Goal: Task Accomplishment & Management: Complete application form

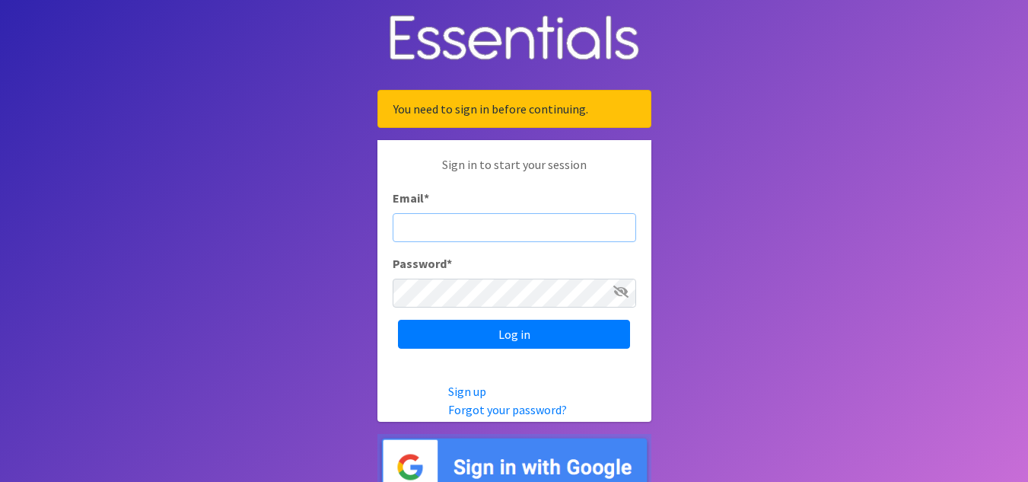
type input "[DOMAIN_NAME][EMAIL_ADDRESS][DOMAIN_NAME]"
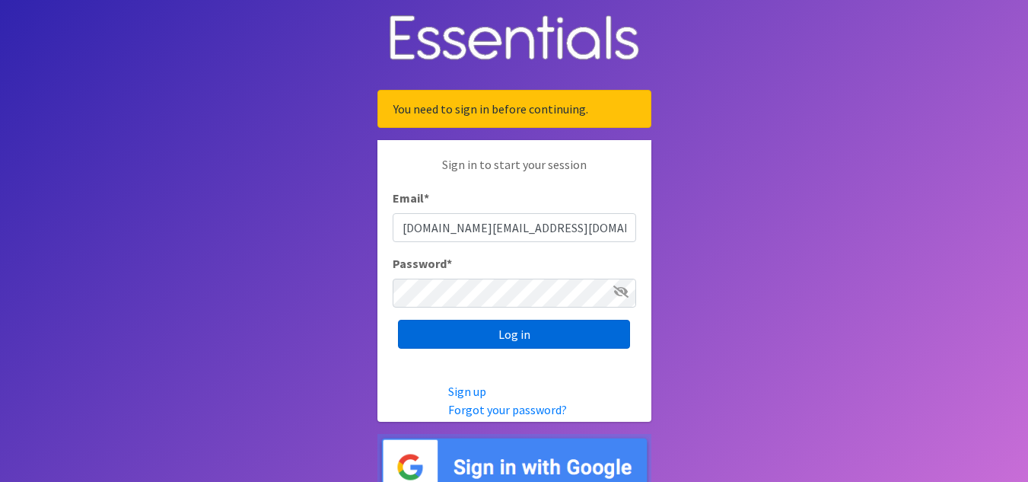
click at [511, 348] on input "Log in" at bounding box center [514, 334] width 232 height 29
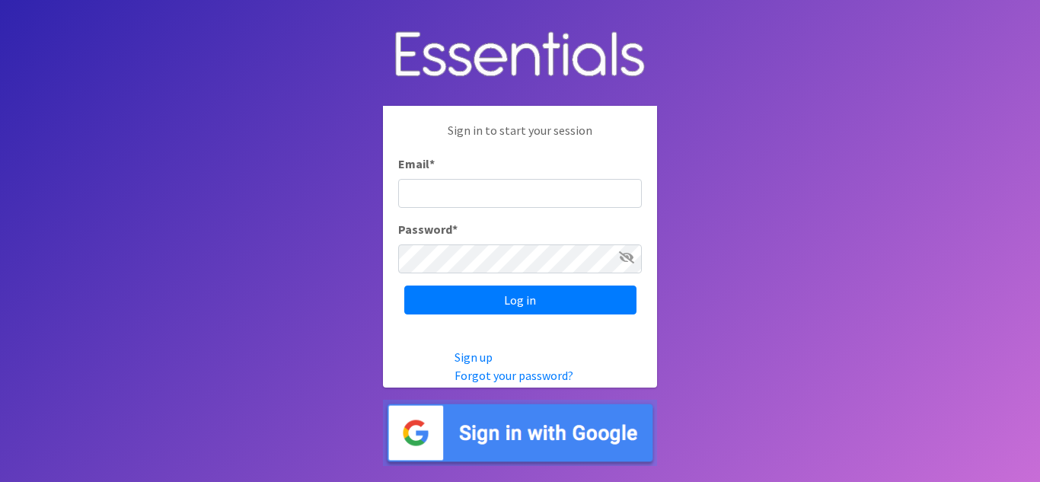
type input "[DOMAIN_NAME][EMAIL_ADDRESS][DOMAIN_NAME]"
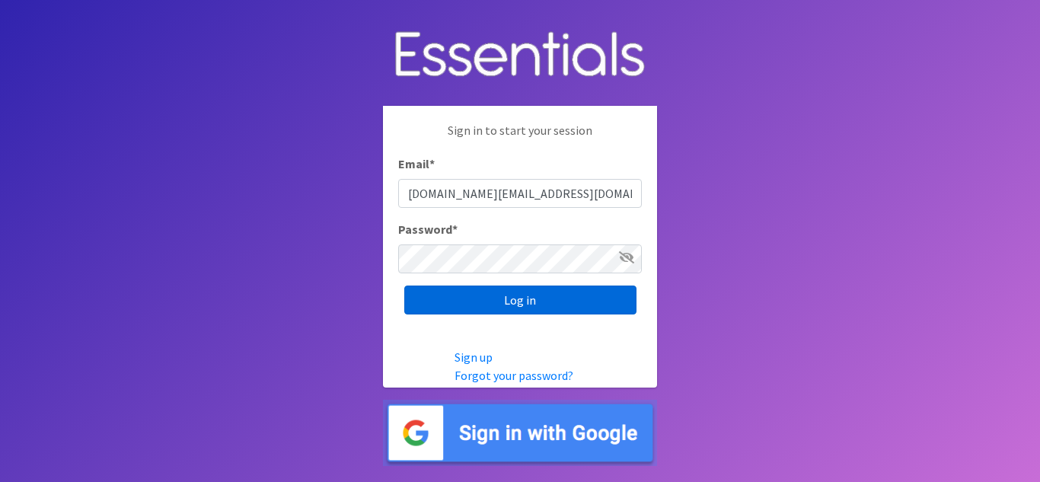
click at [524, 302] on input "Log in" at bounding box center [520, 299] width 232 height 29
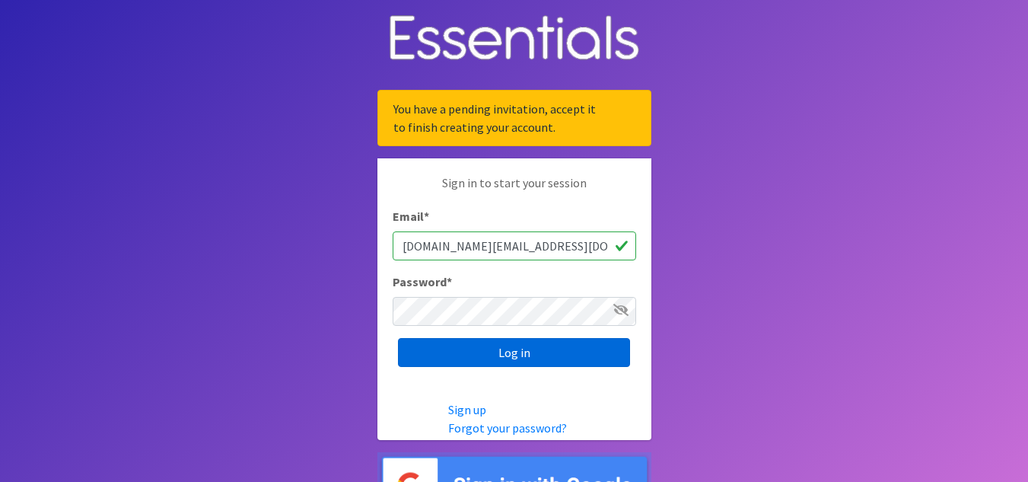
type input "[DOMAIN_NAME][EMAIL_ADDRESS][DOMAIN_NAME]"
click at [436, 358] on input "Log in" at bounding box center [514, 352] width 232 height 29
drag, startPoint x: 0, startPoint y: 0, endPoint x: 436, endPoint y: 358, distance: 564.1
click at [436, 358] on input "Log in" at bounding box center [514, 352] width 232 height 29
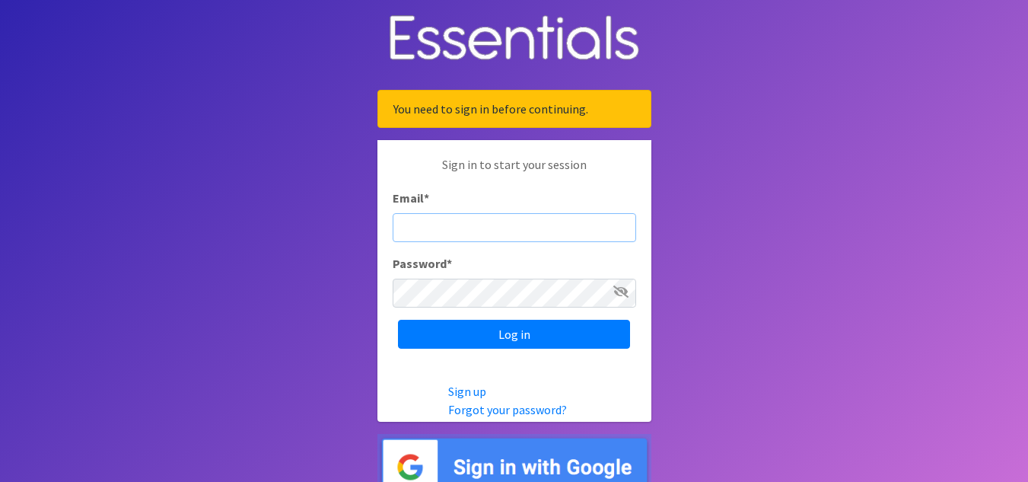
type input "[DOMAIN_NAME][EMAIL_ADDRESS][DOMAIN_NAME]"
click at [625, 293] on icon at bounding box center [621, 291] width 15 height 12
click at [625, 293] on icon at bounding box center [622, 291] width 14 height 12
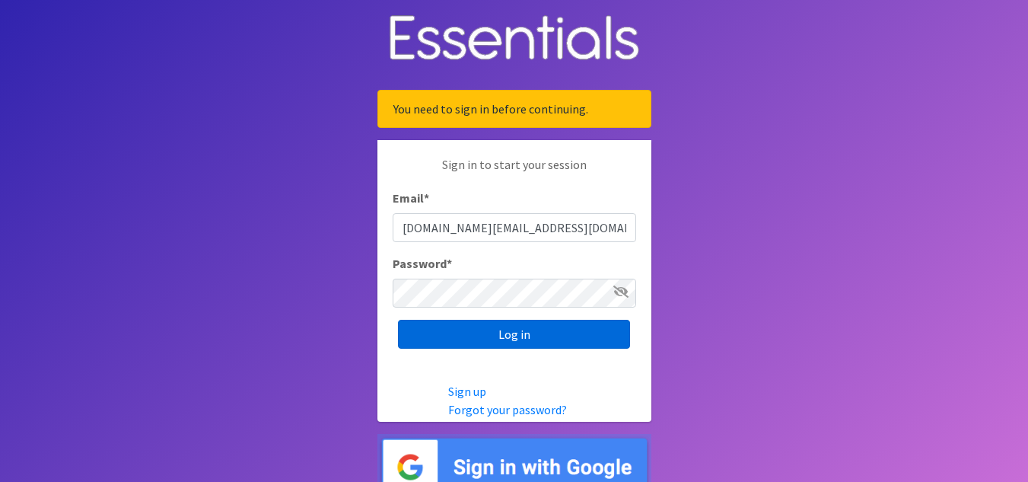
click at [507, 336] on input "Log in" at bounding box center [514, 334] width 232 height 29
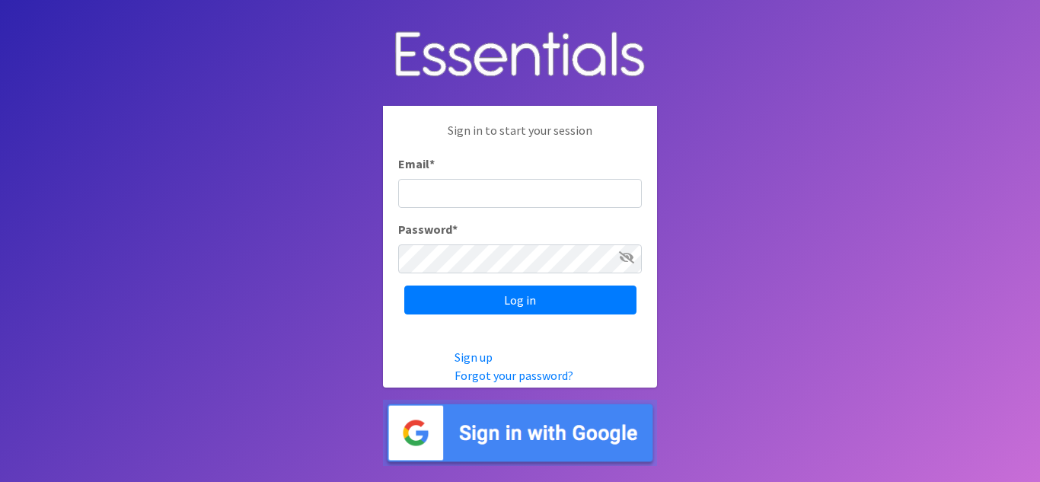
click at [846, 174] on body "Sign in to start your session Email * Password * Log in Sign up Forgot your pas…" at bounding box center [520, 241] width 1040 height 482
click at [433, 193] on input "Email *" at bounding box center [520, 193] width 244 height 29
type input "[DOMAIN_NAME][EMAIL_ADDRESS][DOMAIN_NAME]"
click at [630, 262] on icon at bounding box center [626, 257] width 15 height 12
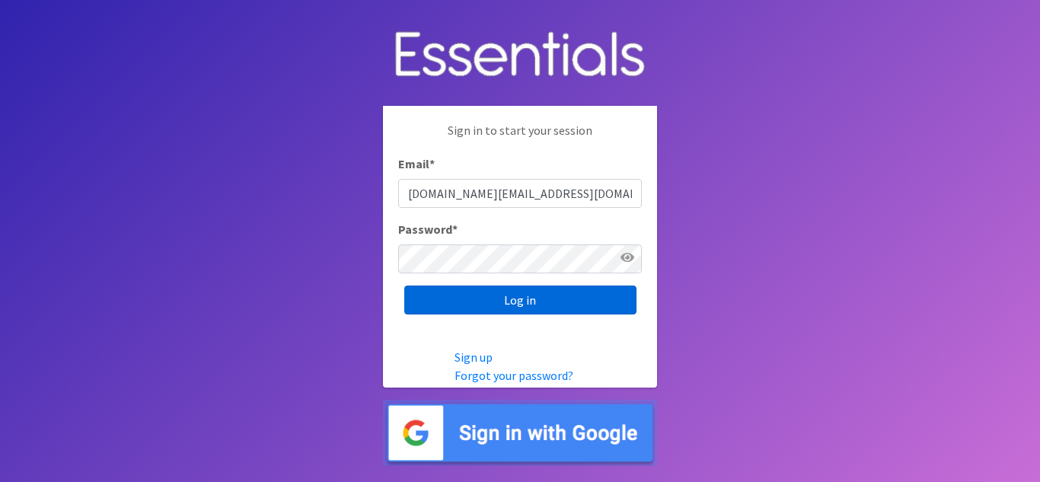
click at [518, 298] on input "Log in" at bounding box center [520, 299] width 232 height 29
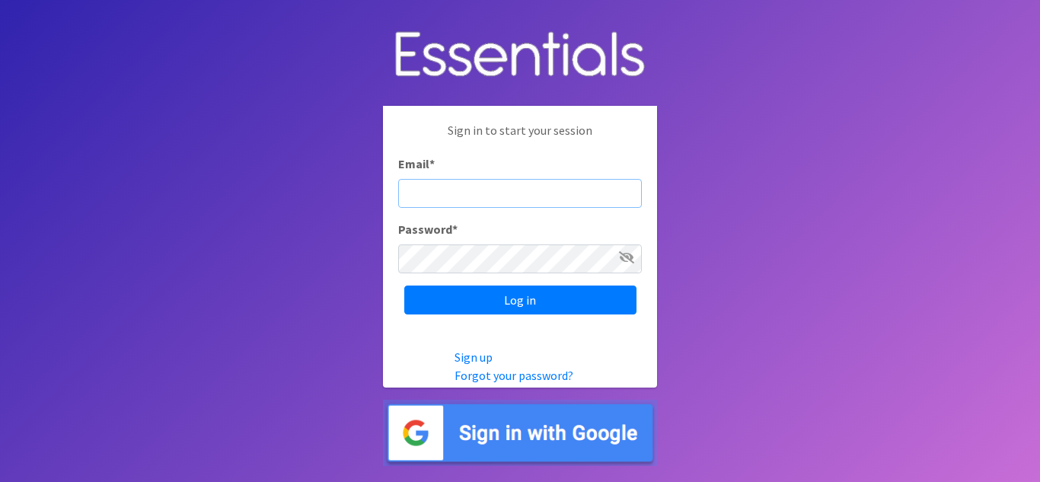
type input "[DOMAIN_NAME][EMAIL_ADDRESS][DOMAIN_NAME]"
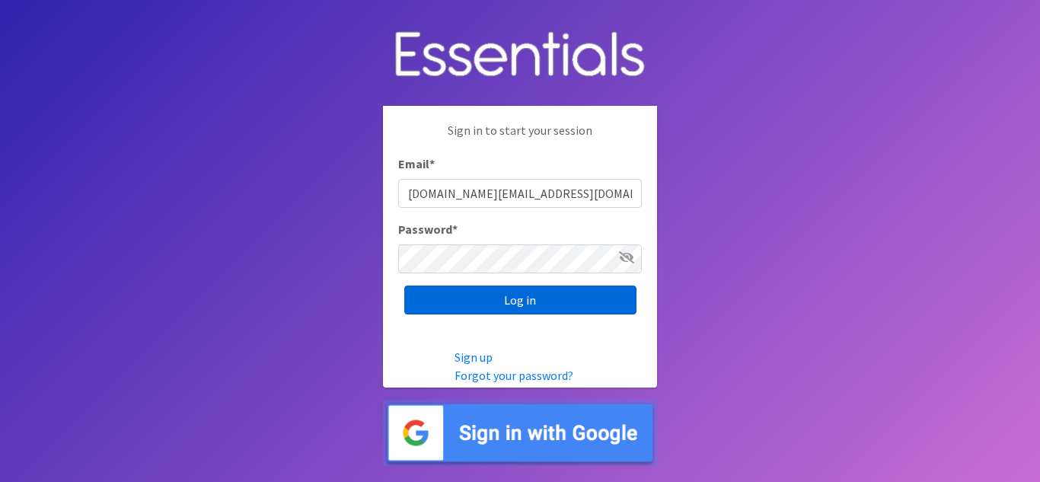
click at [498, 297] on input "Log in" at bounding box center [520, 299] width 232 height 29
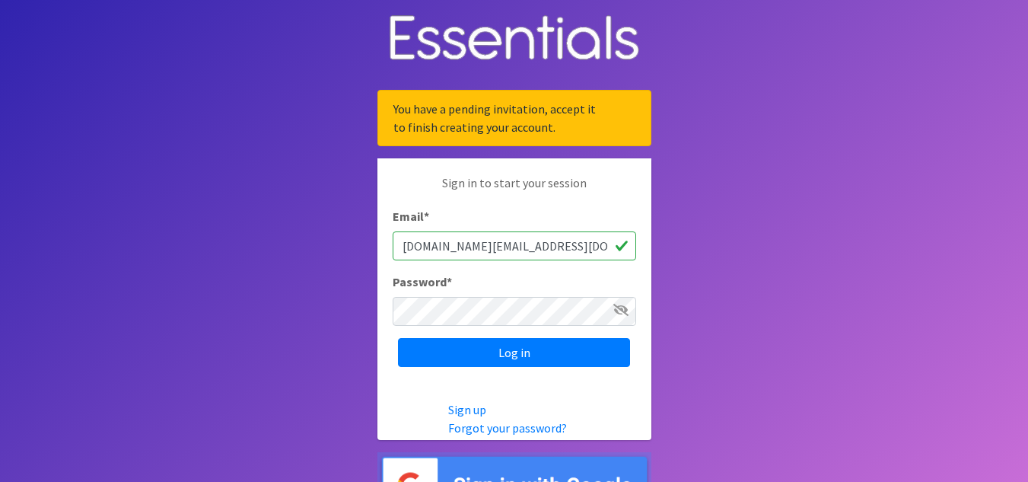
click at [537, 247] on input "[DOMAIN_NAME][EMAIL_ADDRESS][DOMAIN_NAME]" at bounding box center [515, 245] width 244 height 29
click at [714, 306] on body "You have a pending invitation, accept it to finish creating your account. Sign …" at bounding box center [514, 259] width 1028 height 518
click at [510, 429] on link "Forgot your password?" at bounding box center [507, 427] width 119 height 15
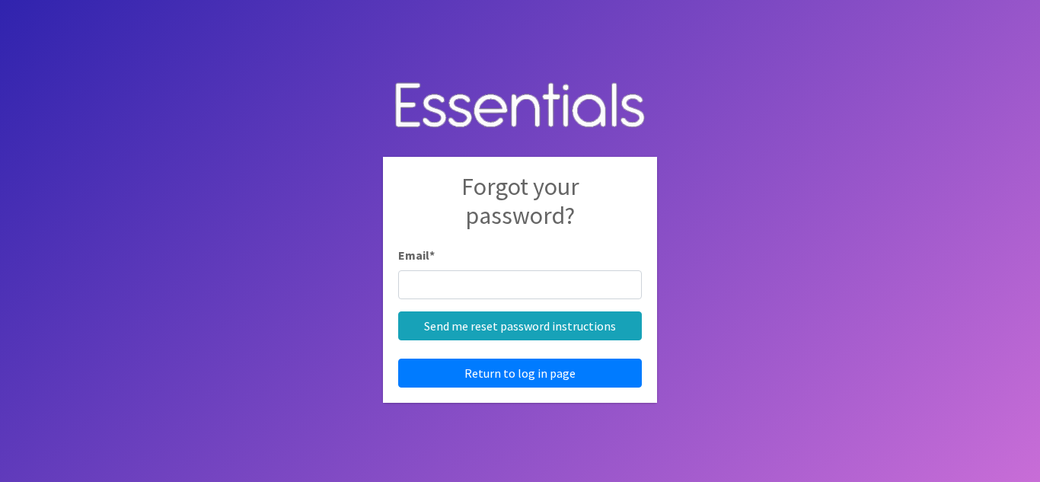
type input "[DOMAIN_NAME][EMAIL_ADDRESS][DOMAIN_NAME]"
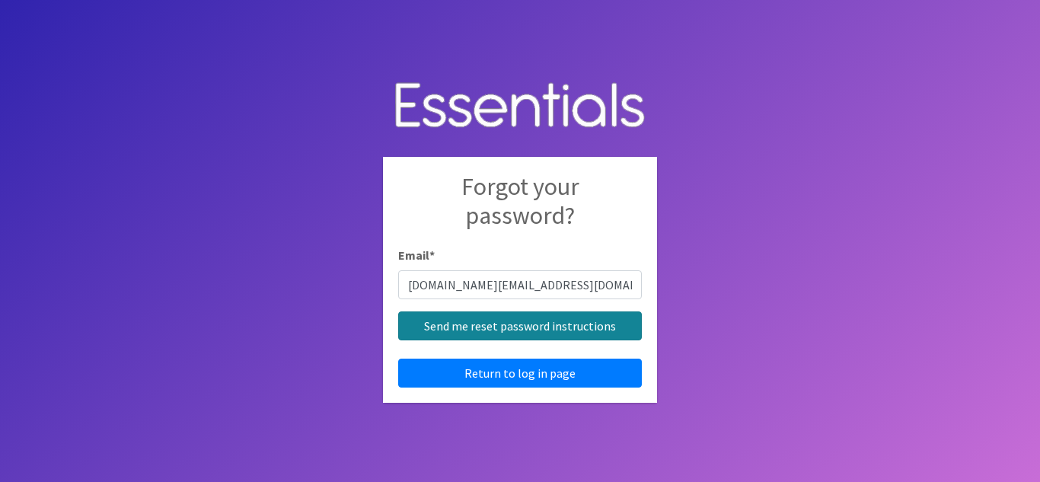
click at [511, 328] on input "Send me reset password instructions" at bounding box center [520, 325] width 244 height 29
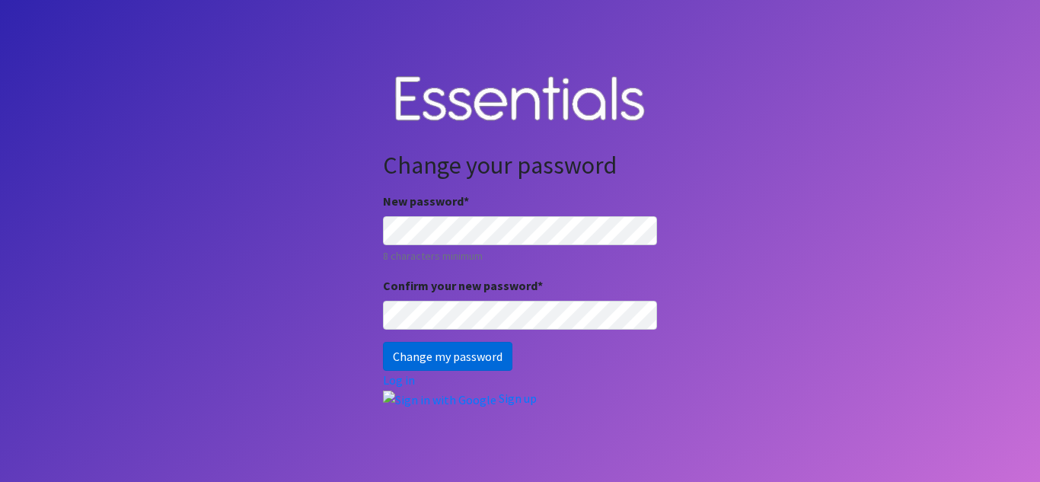
click at [419, 361] on input "Change my password" at bounding box center [447, 356] width 129 height 29
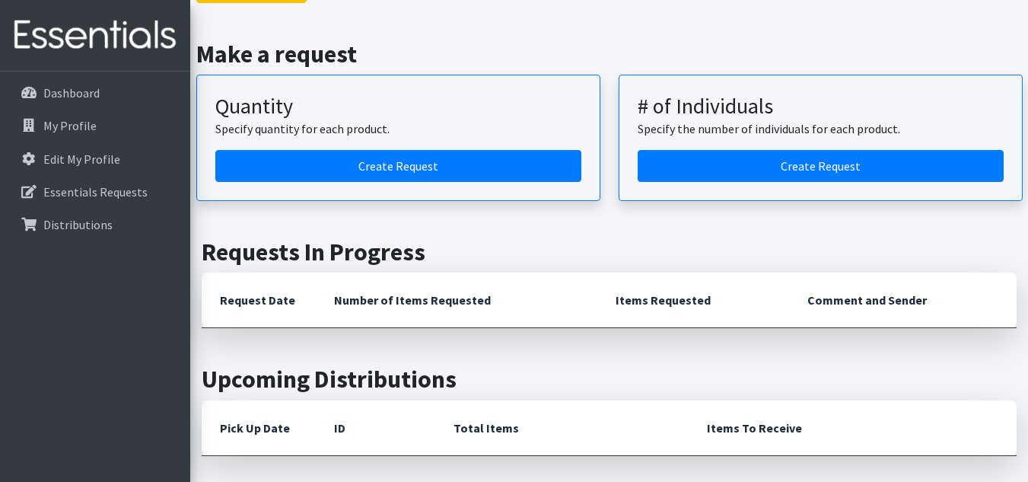
scroll to position [837, 0]
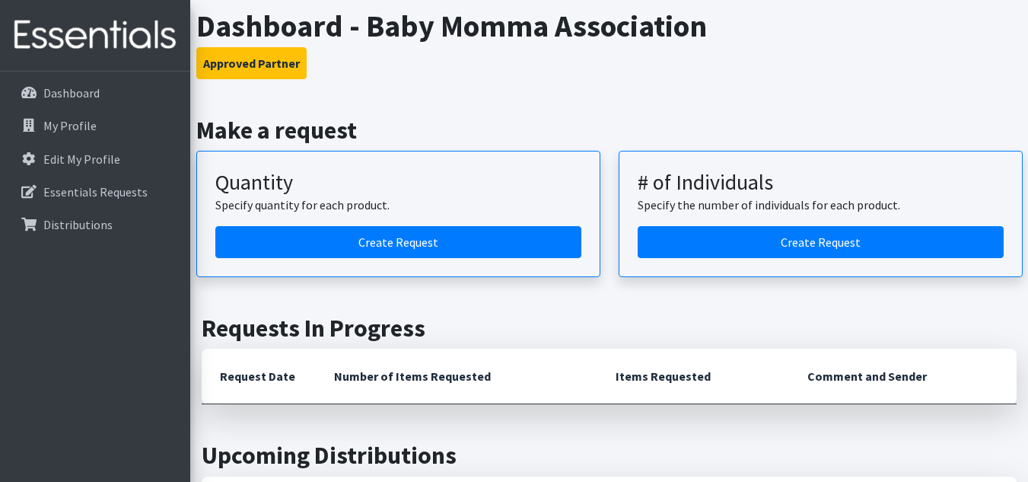
click at [336, 196] on p "Specify quantity for each product." at bounding box center [398, 205] width 366 height 18
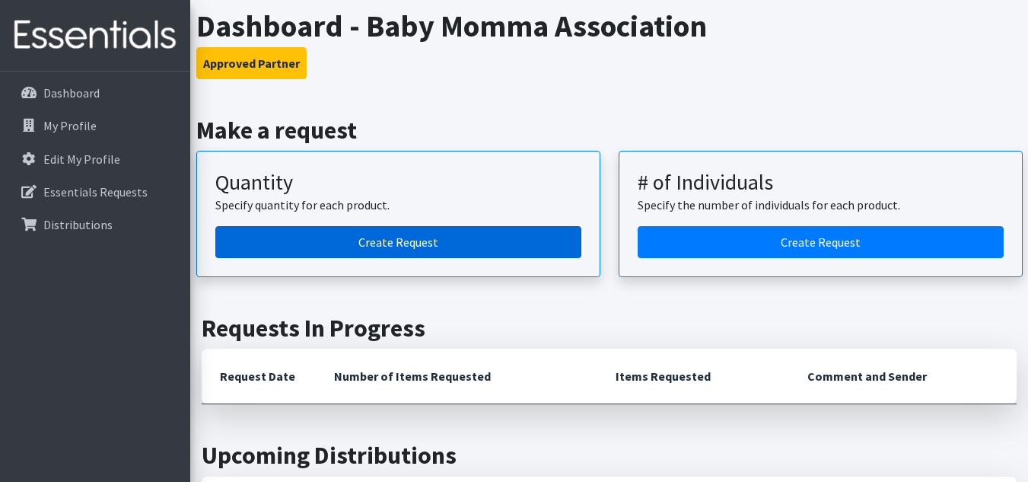
click at [367, 232] on link "Create Request" at bounding box center [398, 242] width 366 height 32
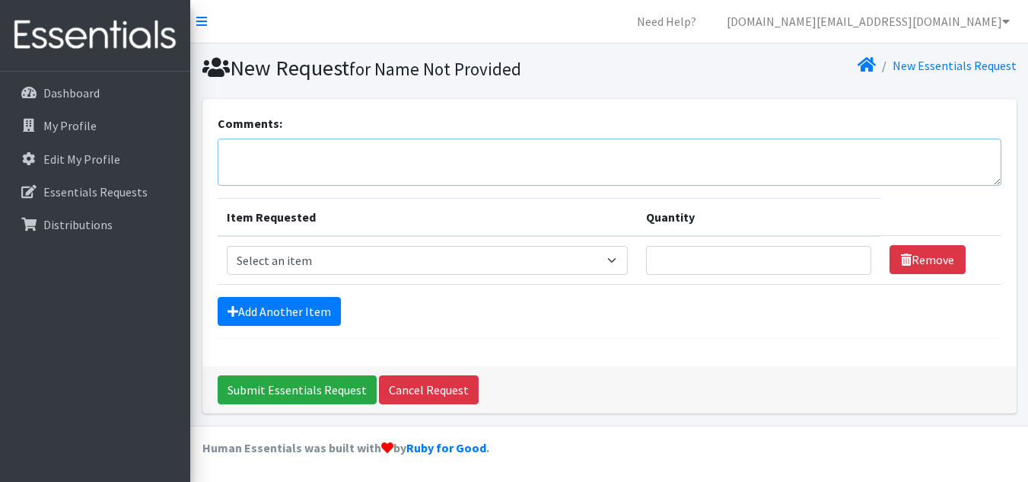
click at [308, 163] on textarea "Comments:" at bounding box center [610, 162] width 784 height 47
type textarea "I"
type textarea "Please provide wipes if available. Also, need name brand diapers in sizes premi…"
click at [330, 263] on select "Select an item 2T3T(30/child) 3T4T(30/child) 4T5T(30/child) Cloth Diaper Kit (s…" at bounding box center [428, 260] width 402 height 29
select select "8669"
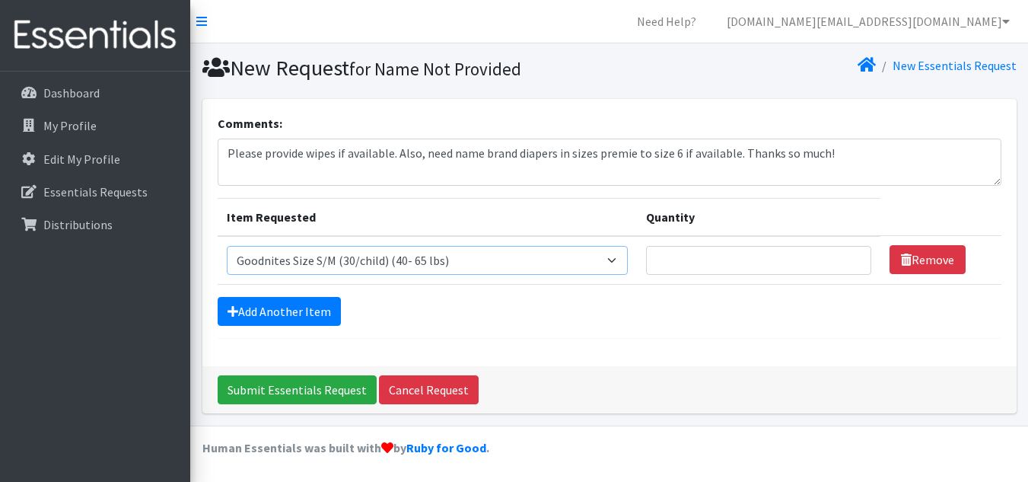
click at [227, 246] on select "Select an item 2T3T(30/child) 3T4T(30/child) 4T5T(30/child) Cloth Diaper Kit (s…" at bounding box center [428, 260] width 402 height 29
click at [815, 270] on input "Quantity" at bounding box center [758, 260] width 225 height 29
type input "300"
click at [320, 312] on link "Add Another Item" at bounding box center [279, 311] width 123 height 29
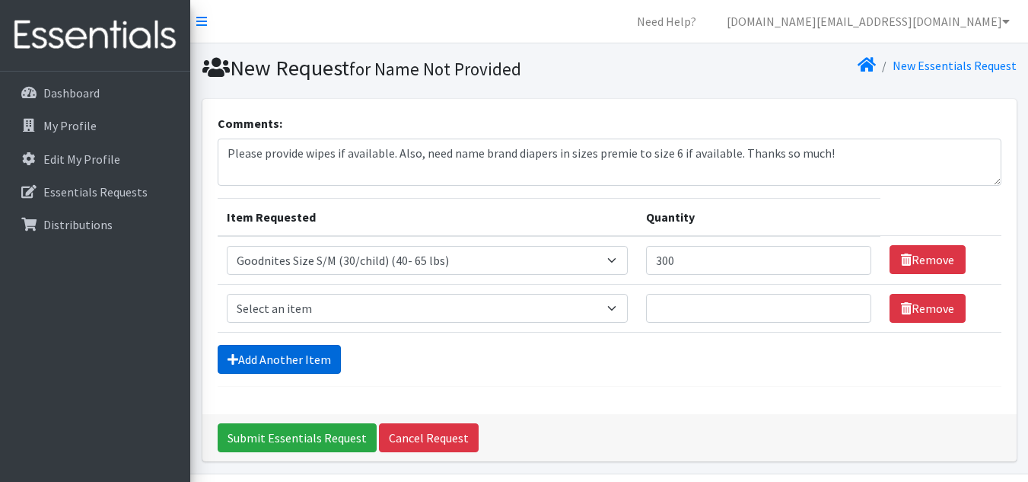
scroll to position [49, 0]
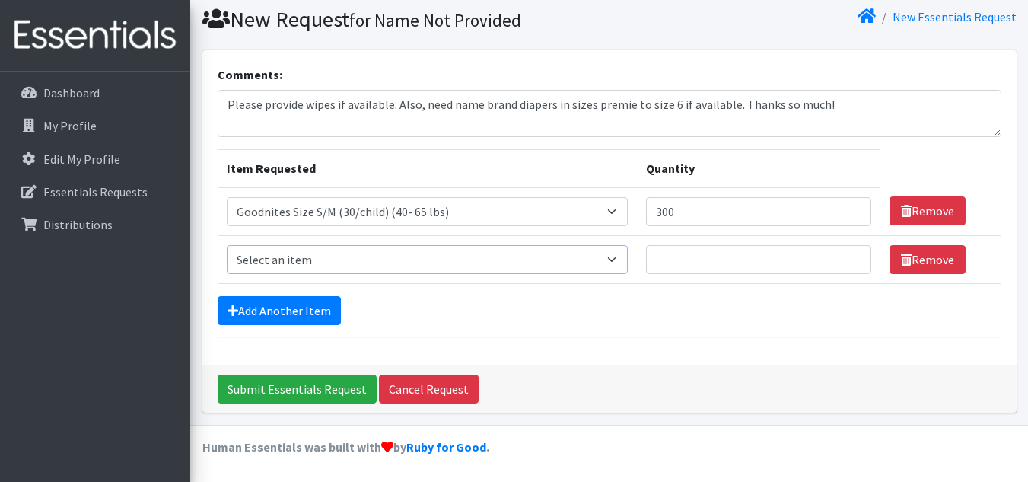
click at [472, 256] on select "Select an item 2T3T(30/child) 3T4T(30/child) 4T5T(30/child) Cloth Diaper Kit (s…" at bounding box center [428, 259] width 402 height 29
select select "950"
click at [227, 245] on select "Select an item 2T3T(30/child) 3T4T(30/child) 4T5T(30/child) Cloth Diaper Kit (s…" at bounding box center [428, 259] width 402 height 29
click at [672, 260] on input "Quantity" at bounding box center [758, 259] width 225 height 29
type input "200"
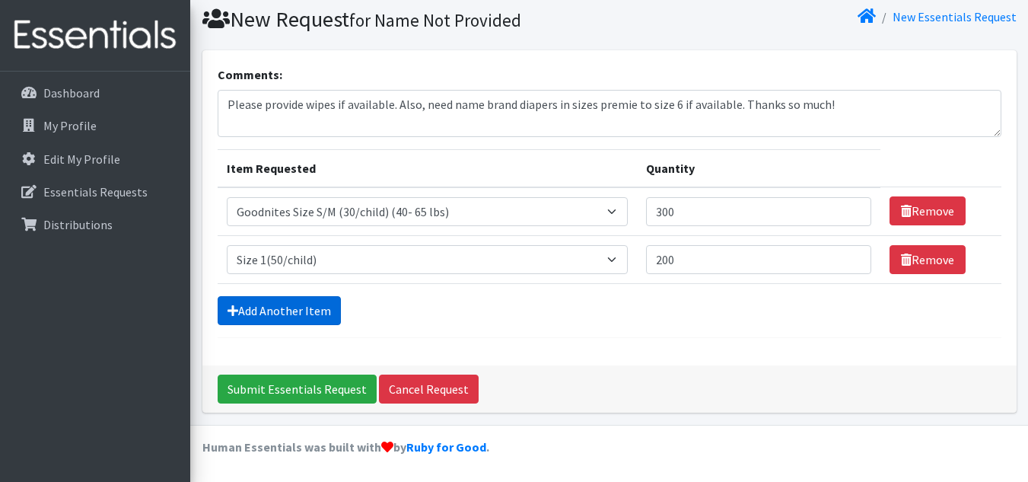
click at [254, 316] on link "Add Another Item" at bounding box center [279, 310] width 123 height 29
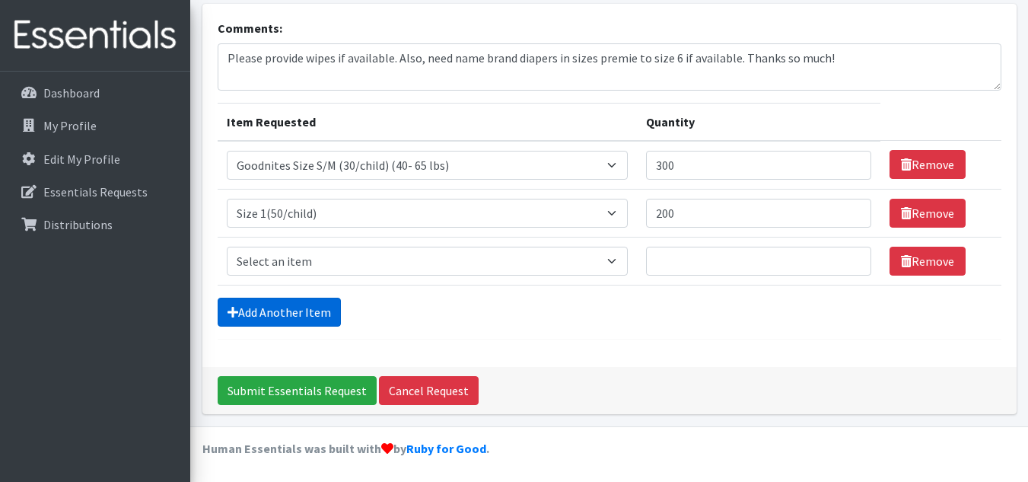
scroll to position [97, 0]
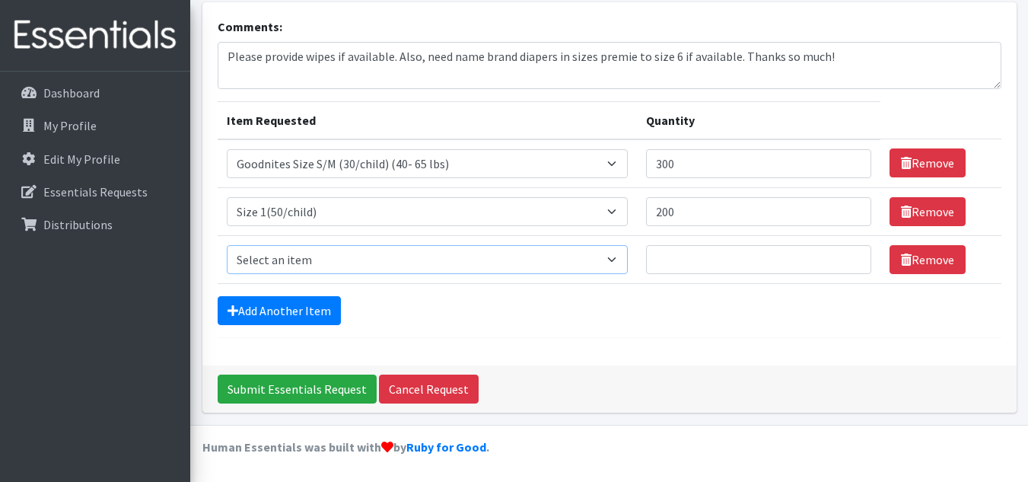
click at [314, 257] on select "Select an item 2T3T(30/child) 3T4T(30/child) 4T5T(30/child) Cloth Diaper Kit (s…" at bounding box center [428, 259] width 402 height 29
select select "951"
click at [227, 245] on select "Select an item 2T3T(30/child) 3T4T(30/child) 4T5T(30/child) Cloth Diaper Kit (s…" at bounding box center [428, 259] width 402 height 29
click at [711, 263] on input "Quantity" at bounding box center [758, 259] width 225 height 29
type input "200"
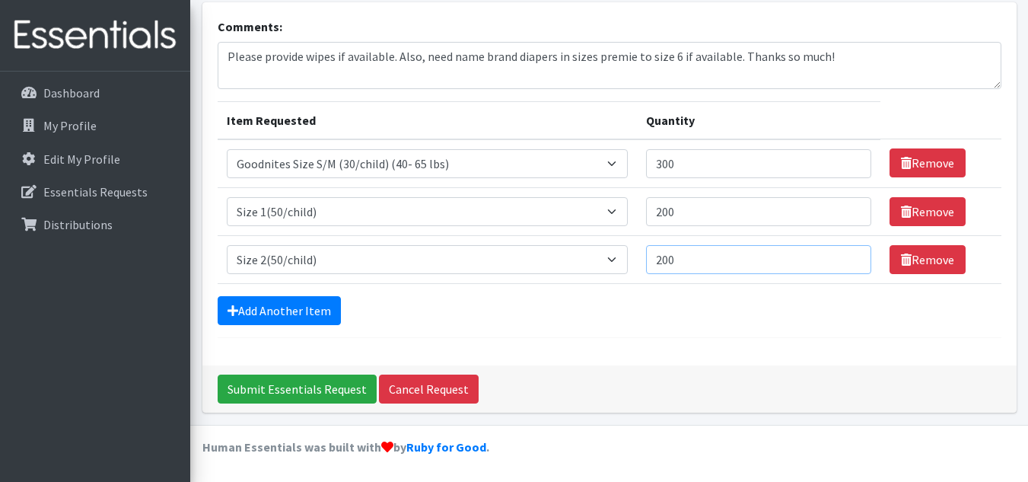
click at [218, 375] on input "Submit Essentials Request" at bounding box center [297, 389] width 159 height 29
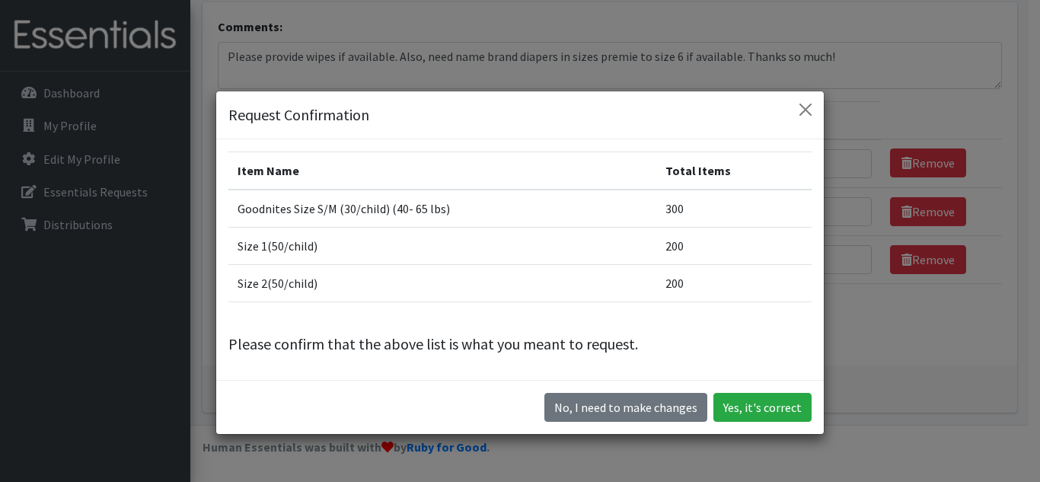
click at [837, 346] on div "Request Confirmation Item Name Total Items Goodnites Size S/M (30/child) (40- 6…" at bounding box center [520, 241] width 1040 height 482
drag, startPoint x: 641, startPoint y: 408, endPoint x: 635, endPoint y: 398, distance: 11.6
click at [638, 401] on button "No, I need to make changes" at bounding box center [625, 407] width 163 height 29
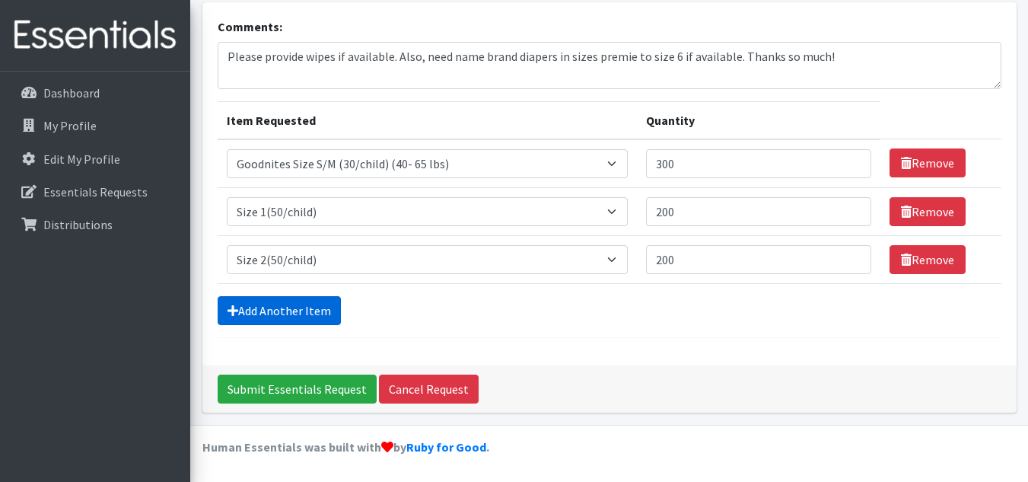
click at [285, 304] on link "Add Another Item" at bounding box center [279, 310] width 123 height 29
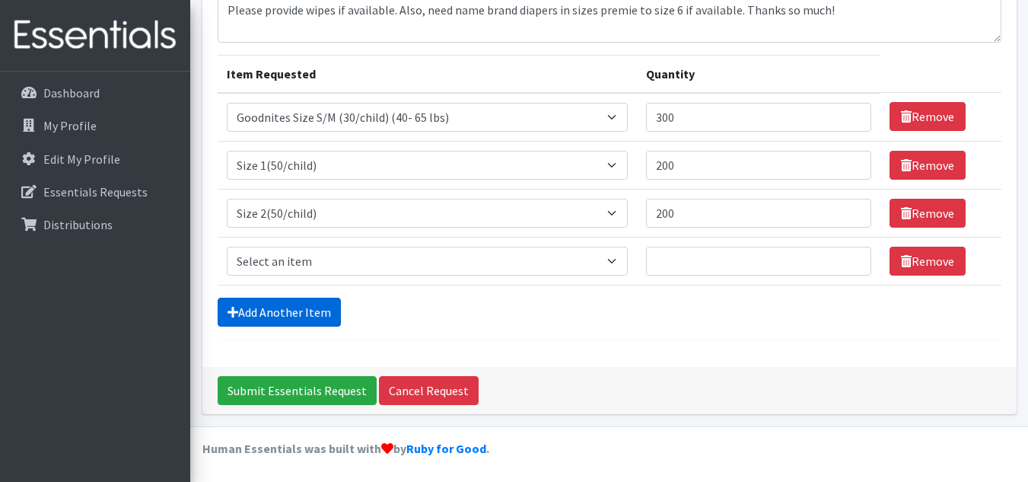
scroll to position [145, 0]
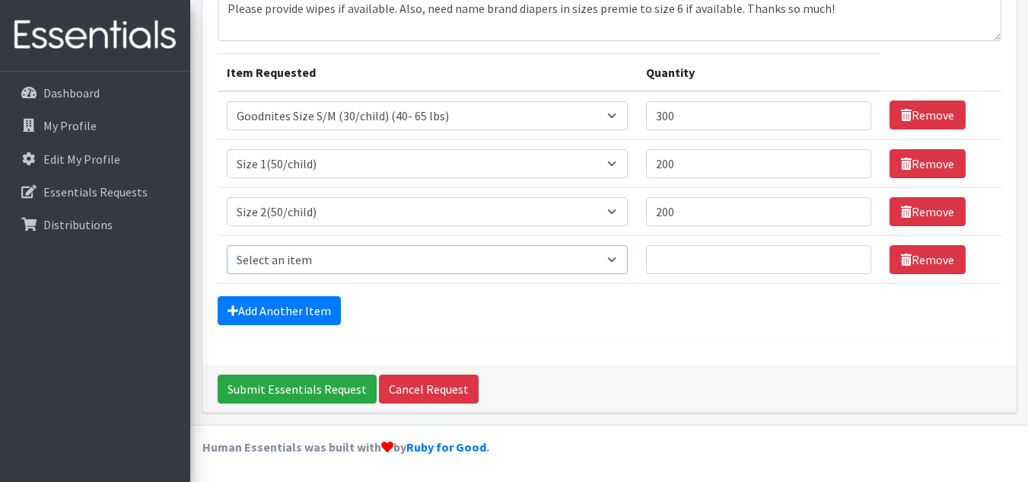
click at [312, 264] on select "Select an item 2T3T(30/child) 3T4T(30/child) 4T5T(30/child) Cloth Diaper Kit (s…" at bounding box center [428, 259] width 402 height 29
select select "954"
click at [227, 245] on select "Select an item 2T3T(30/child) 3T4T(30/child) 4T5T(30/child) Cloth Diaper Kit (s…" at bounding box center [428, 259] width 402 height 29
click at [668, 253] on input "Quantity" at bounding box center [758, 259] width 225 height 29
type input "300"
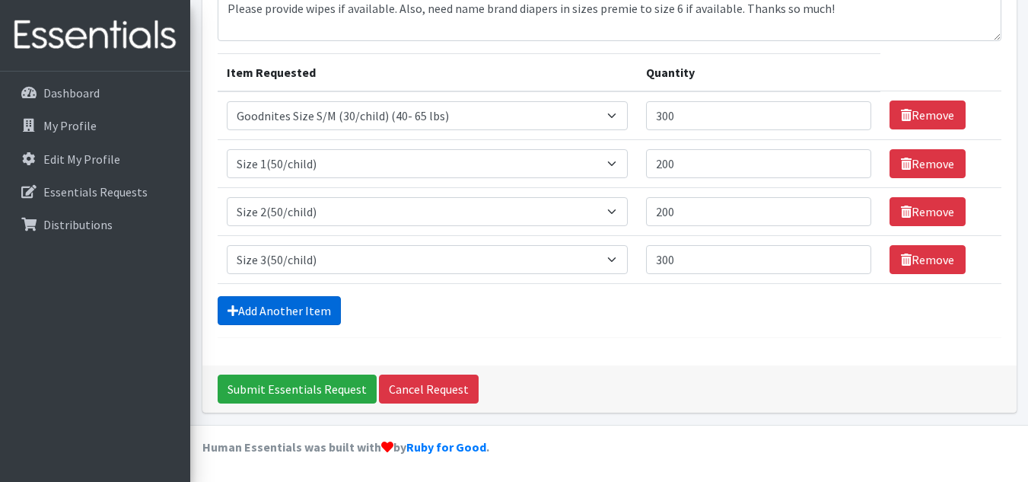
click at [254, 313] on link "Add Another Item" at bounding box center [279, 310] width 123 height 29
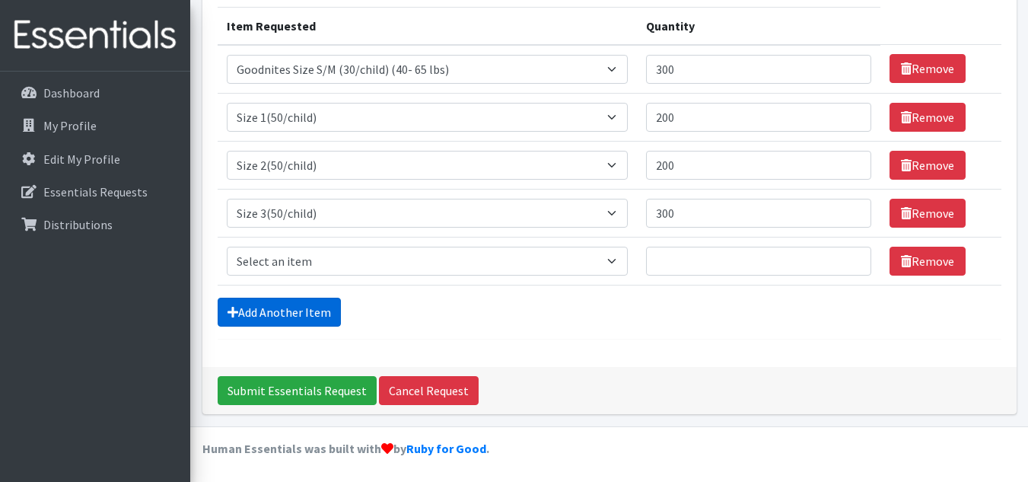
scroll to position [193, 0]
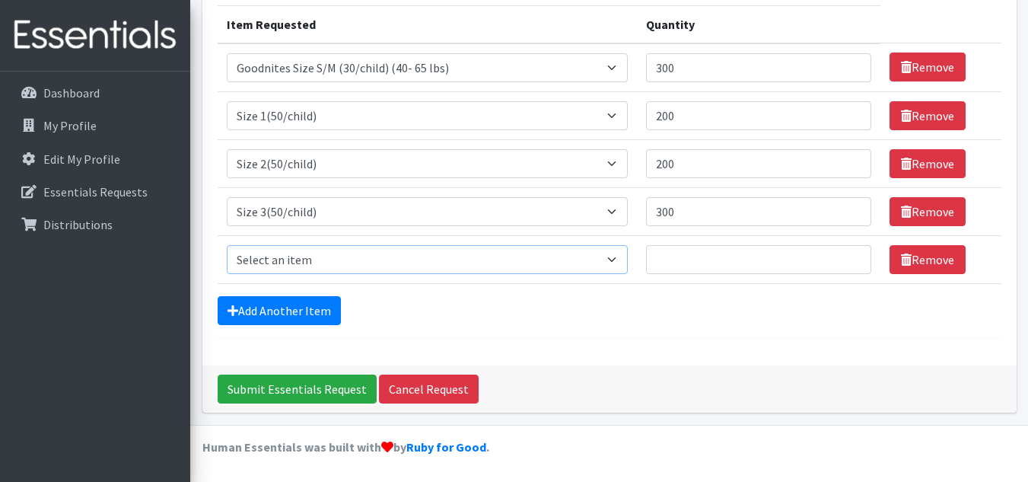
click at [288, 260] on select "Select an item 2T3T(30/child) 3T4T(30/child) 4T5T(30/child) Cloth Diaper Kit (s…" at bounding box center [428, 259] width 402 height 29
select select "963"
click at [227, 245] on select "Select an item 2T3T(30/child) 3T4T(30/child) 4T5T(30/child) Cloth Diaper Kit (s…" at bounding box center [428, 259] width 402 height 29
click at [668, 261] on input "Quantity" at bounding box center [758, 259] width 225 height 29
type input "200"
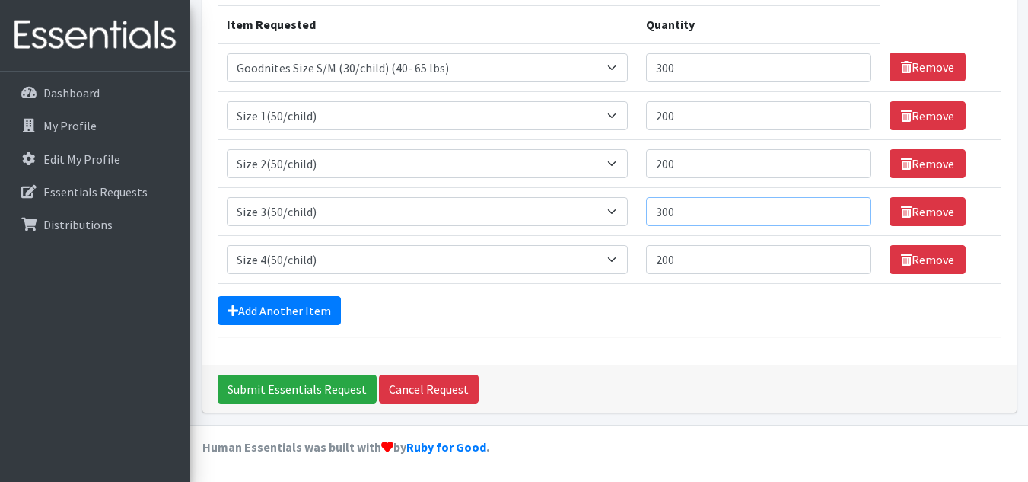
click at [662, 212] on input "300" at bounding box center [758, 211] width 225 height 29
type input "200"
click at [268, 304] on link "Add Another Item" at bounding box center [279, 310] width 123 height 29
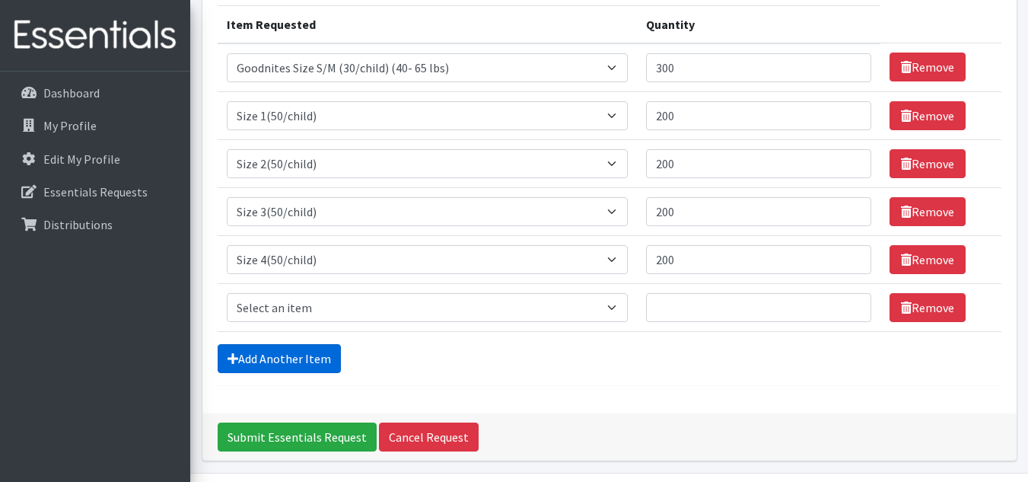
scroll to position [241, 0]
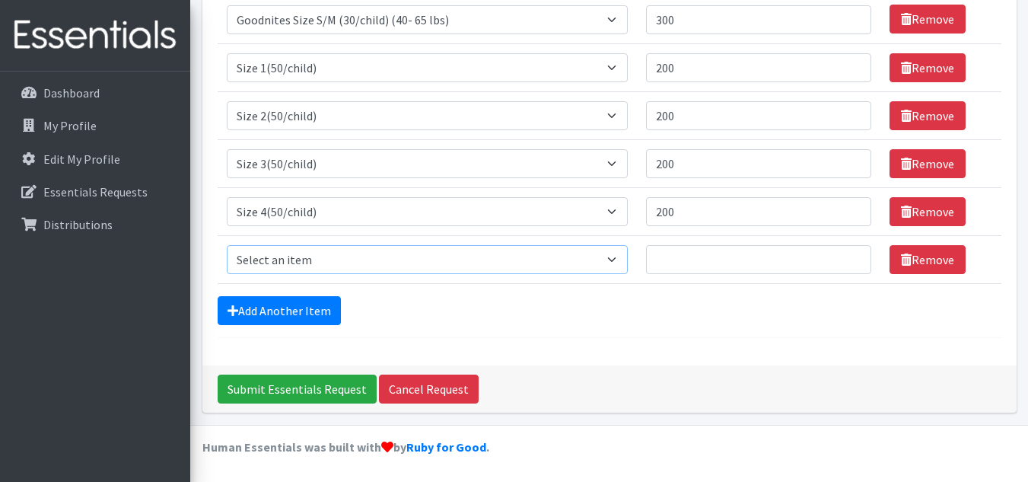
click at [280, 254] on select "Select an item 2T3T(30/child) 3T4T(30/child) 4T5T(30/child) Cloth Diaper Kit (s…" at bounding box center [428, 259] width 402 height 29
select select "964"
click at [227, 245] on select "Select an item 2T3T(30/child) 3T4T(30/child) 4T5T(30/child) Cloth Diaper Kit (s…" at bounding box center [428, 259] width 402 height 29
click at [687, 260] on input "Quantity" at bounding box center [758, 259] width 225 height 29
type input "200"
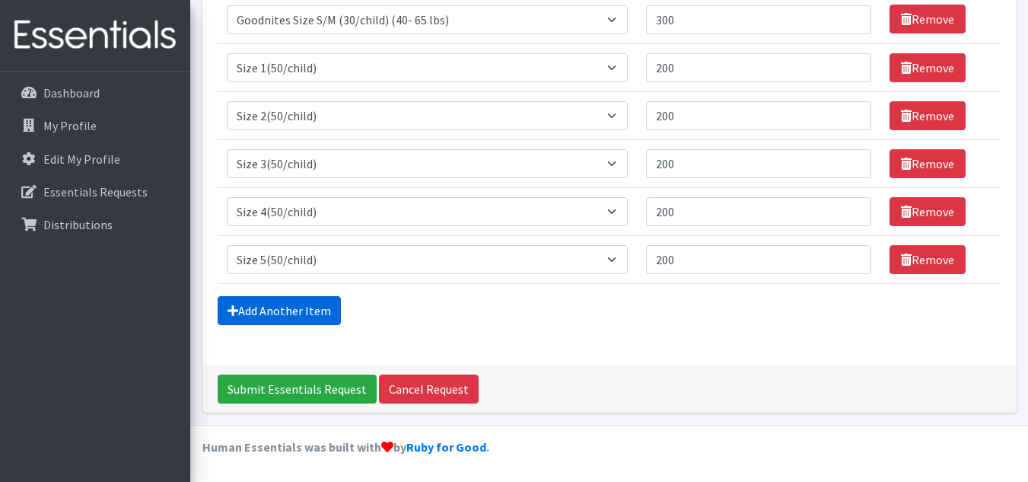
click at [315, 308] on link "Add Another Item" at bounding box center [279, 310] width 123 height 29
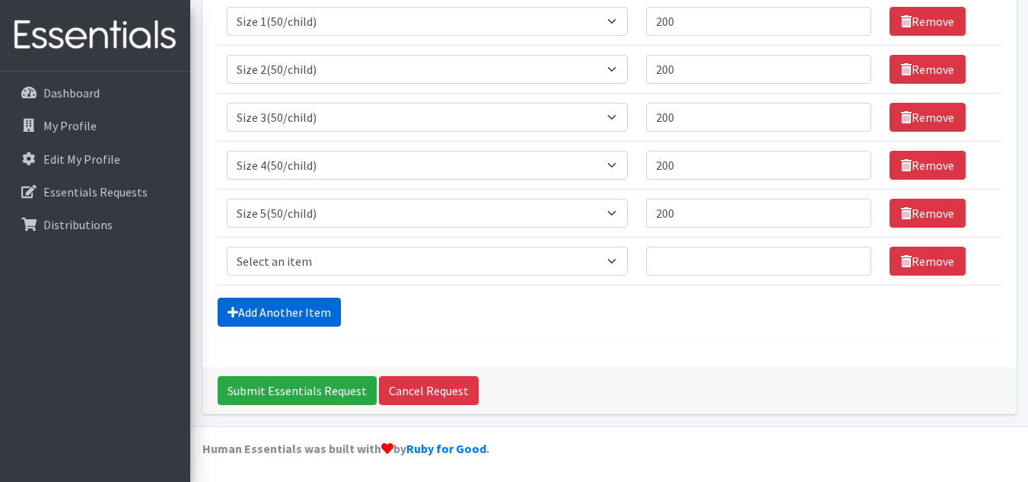
scroll to position [289, 0]
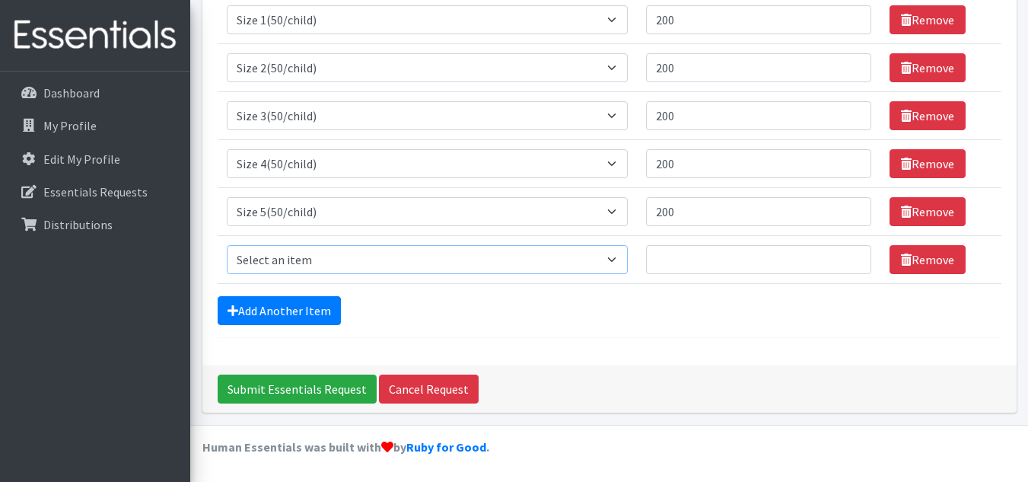
click at [307, 260] on select "Select an item 2T3T(30/child) 3T4T(30/child) 4T5T(30/child) Cloth Diaper Kit (s…" at bounding box center [428, 259] width 402 height 29
select select "966"
click at [227, 245] on select "Select an item 2T3T(30/child) 3T4T(30/child) 4T5T(30/child) Cloth Diaper Kit (s…" at bounding box center [428, 259] width 402 height 29
click at [678, 261] on input "Quantity" at bounding box center [758, 259] width 225 height 29
type input "200"
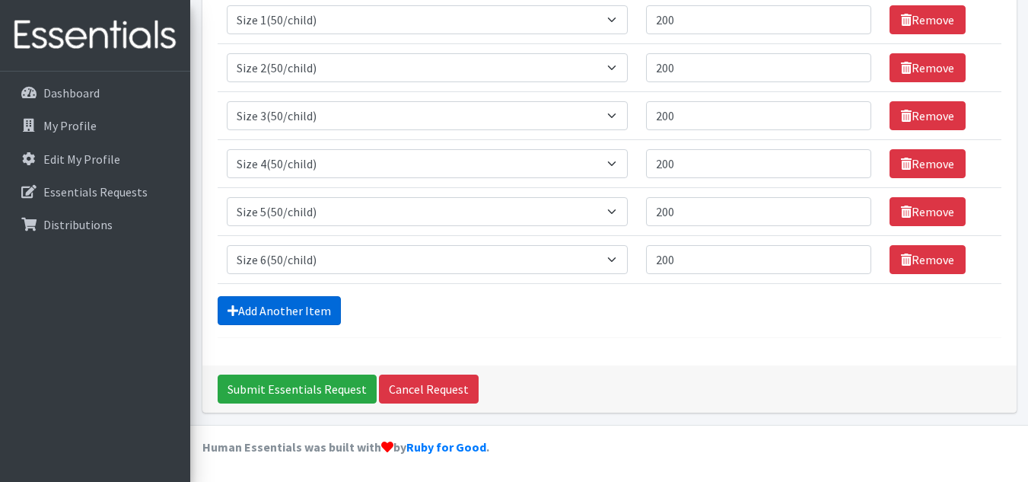
click at [279, 309] on link "Add Another Item" at bounding box center [279, 310] width 123 height 29
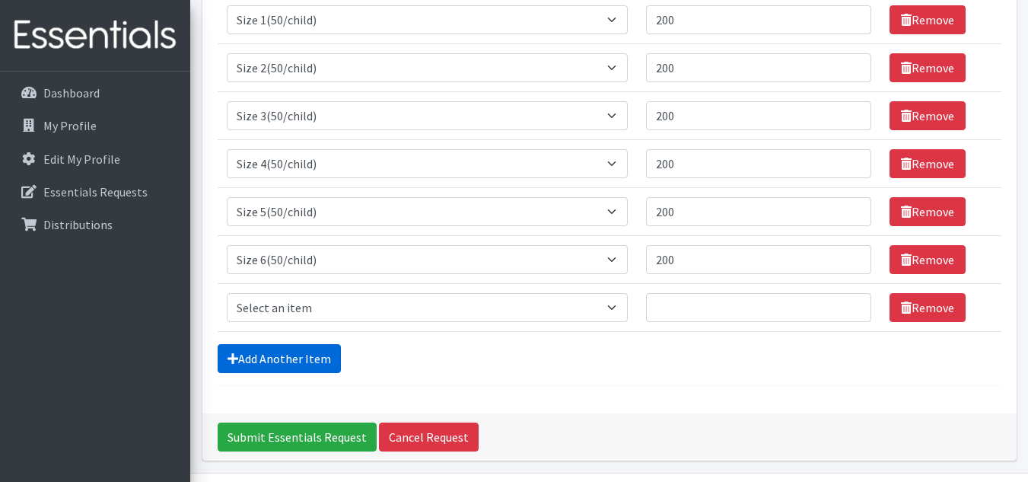
scroll to position [336, 0]
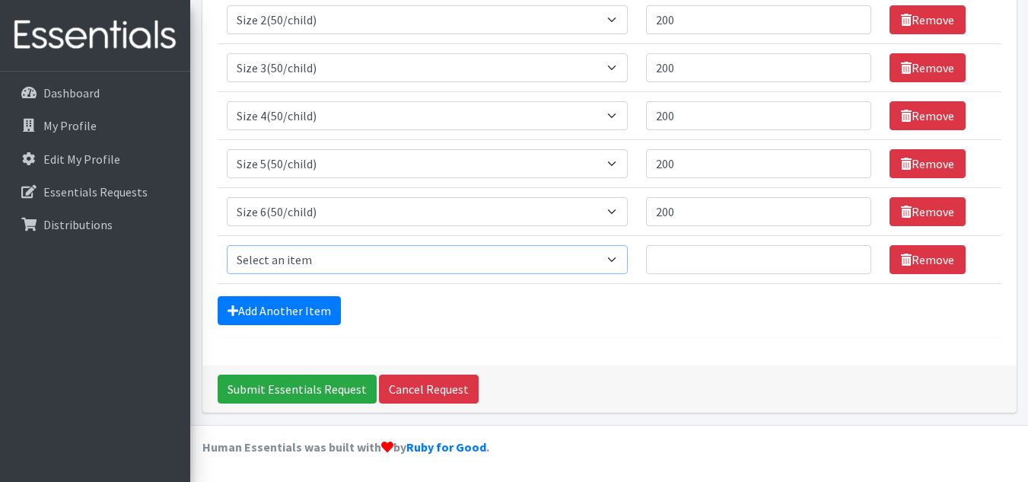
click at [312, 253] on select "Select an item 2T3T(30/child) 3T4T(30/child) 4T5T(30/child) Cloth Diaper Kit (s…" at bounding box center [428, 259] width 402 height 29
select select "961"
click at [227, 245] on select "Select an item 2T3T(30/child) 3T4T(30/child) 4T5T(30/child) Cloth Diaper Kit (s…" at bounding box center [428, 259] width 402 height 29
click at [702, 260] on input "Quantity" at bounding box center [758, 259] width 225 height 29
type input "100"
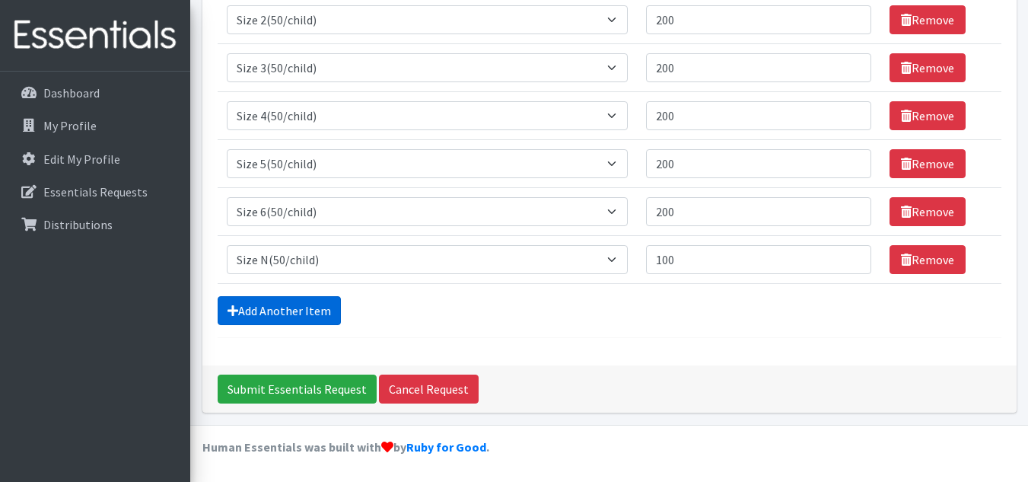
click at [313, 314] on link "Add Another Item" at bounding box center [279, 310] width 123 height 29
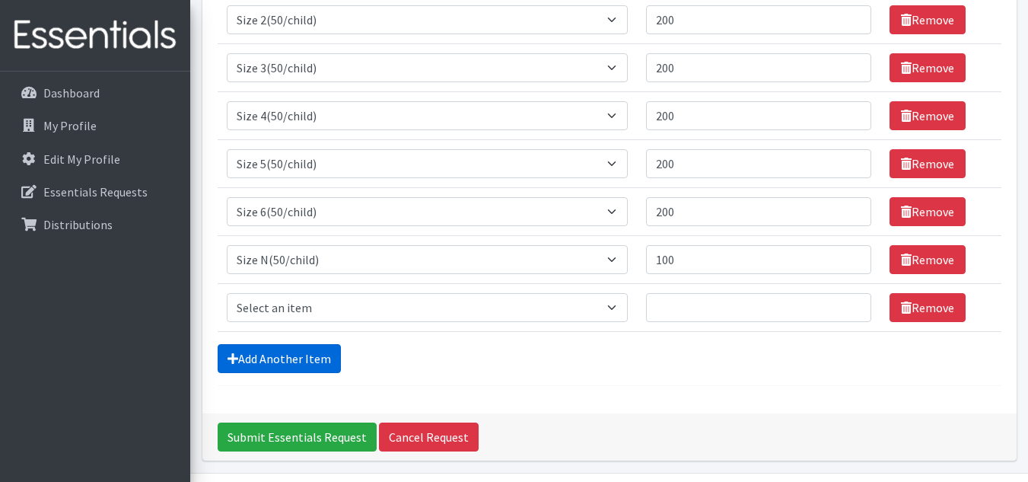
scroll to position [384, 0]
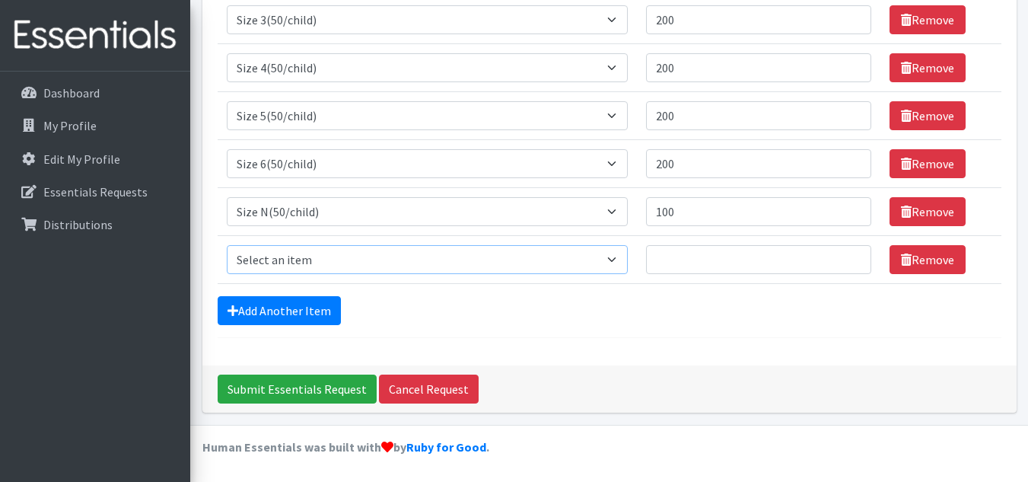
drag, startPoint x: 285, startPoint y: 261, endPoint x: 330, endPoint y: 262, distance: 44.9
click at [285, 261] on select "Select an item 2T3T(30/child) 3T4T(30/child) 4T5T(30/child) Cloth Diaper Kit (s…" at bounding box center [428, 259] width 402 height 29
select select "6007"
click at [227, 245] on select "Select an item 2T3T(30/child) 3T4T(30/child) 4T5T(30/child) Cloth Diaper Kit (s…" at bounding box center [428, 259] width 402 height 29
click at [670, 263] on input "Quantity" at bounding box center [758, 259] width 225 height 29
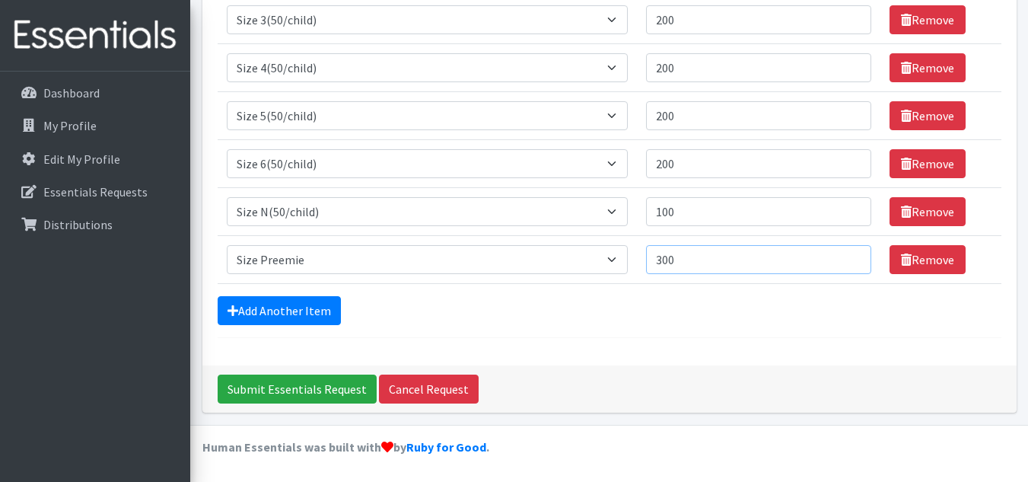
type input "300"
click at [665, 209] on input "100" at bounding box center [758, 211] width 225 height 29
type input "200"
click at [272, 305] on link "Add Another Item" at bounding box center [279, 310] width 123 height 29
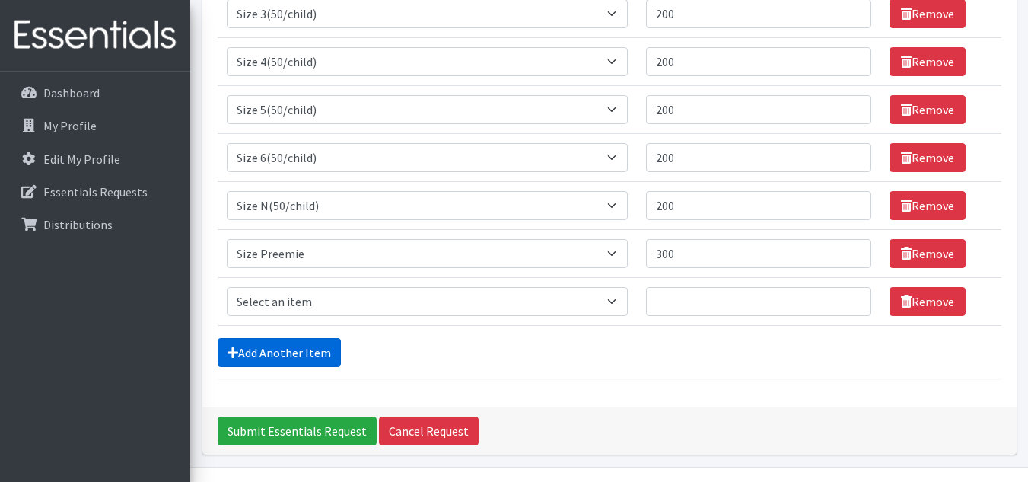
scroll to position [432, 0]
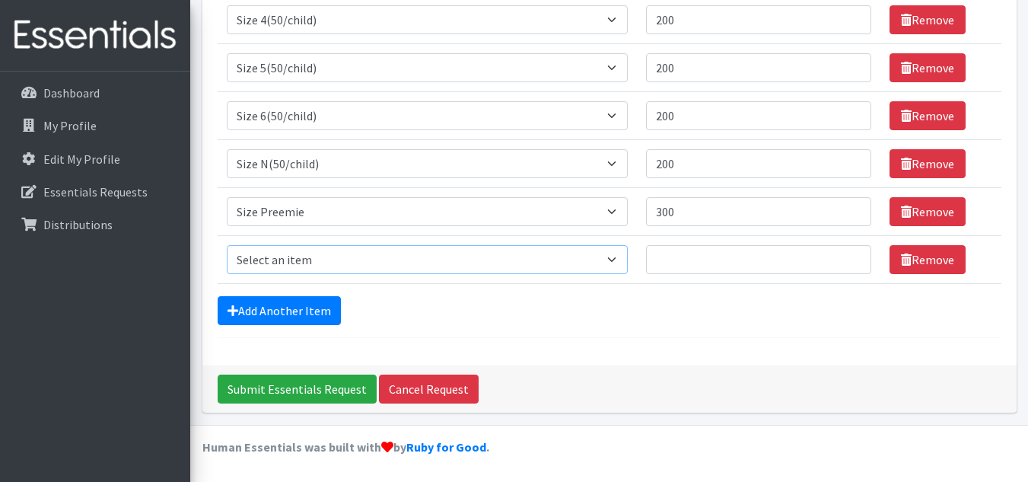
click at [285, 257] on select "Select an item 2T3T(30/child) 3T4T(30/child) 4T5T(30/child) Cloth Diaper Kit (s…" at bounding box center [428, 259] width 402 height 29
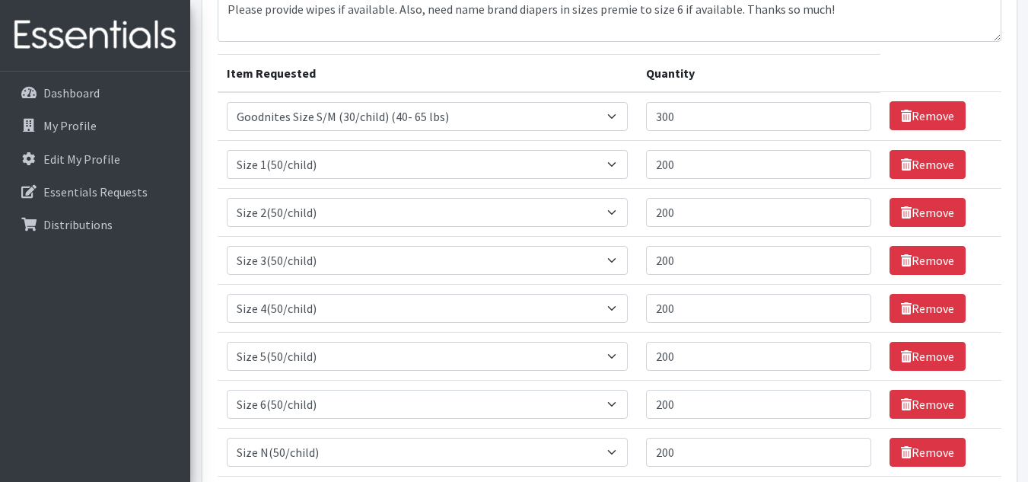
scroll to position [356, 0]
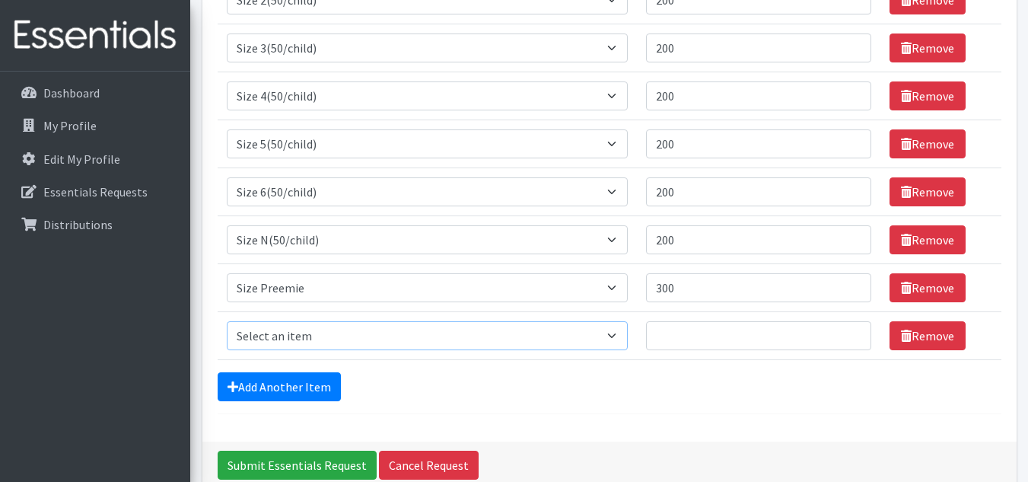
click at [357, 337] on select "Select an item 2T3T(30/child) 3T4T(30/child) 4T5T(30/child) Cloth Diaper Kit (s…" at bounding box center [428, 335] width 402 height 29
select select "953"
click at [227, 321] on select "Select an item 2T3T(30/child) 3T4T(30/child) 4T5T(30/child) Cloth Diaper Kit (s…" at bounding box center [428, 335] width 402 height 29
click at [907, 336] on link "Remove" at bounding box center [928, 335] width 76 height 29
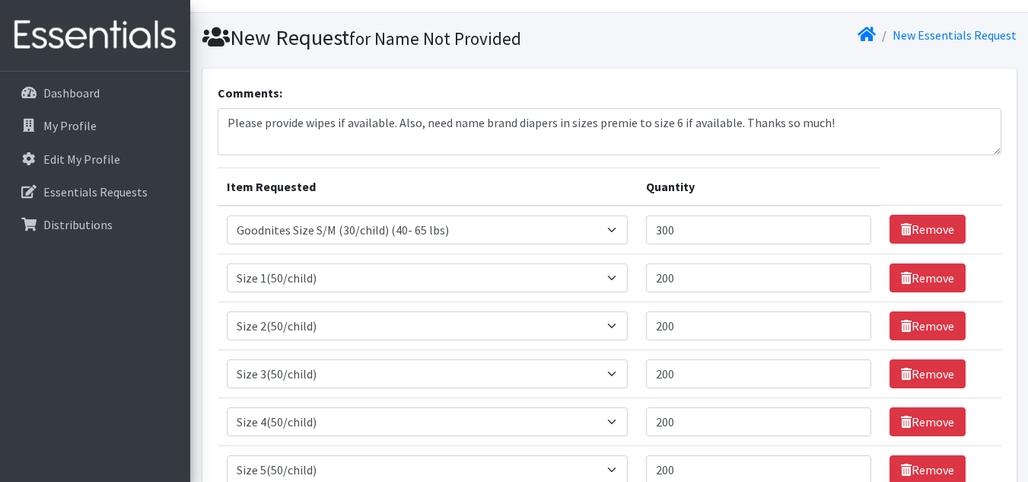
scroll to position [0, 0]
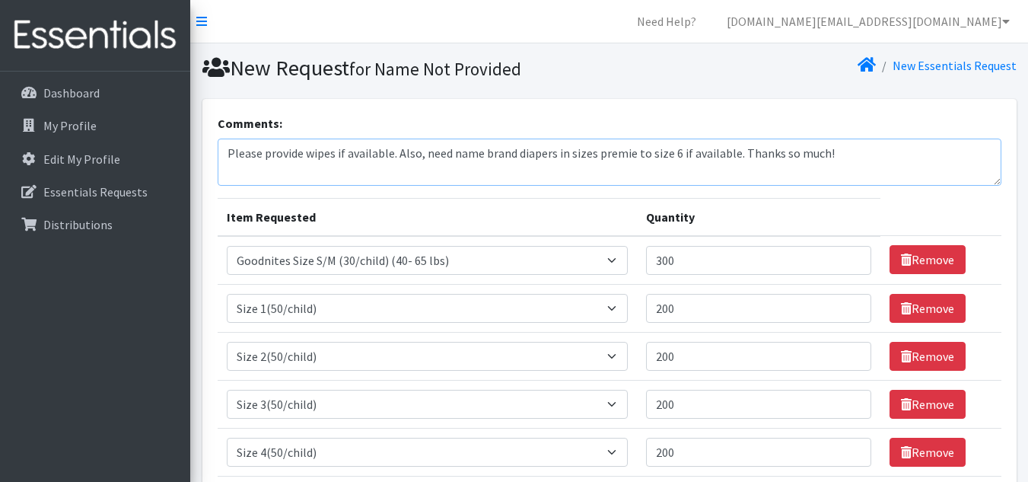
click at [839, 151] on textarea "Please provide wipes if available. Also, need name brand diapers in sizes premi…" at bounding box center [610, 162] width 784 height 47
click at [735, 148] on textarea "Please provide wipes if available. Also, need name brand diapers in sizes premi…" at bounding box center [610, 162] width 784 height 47
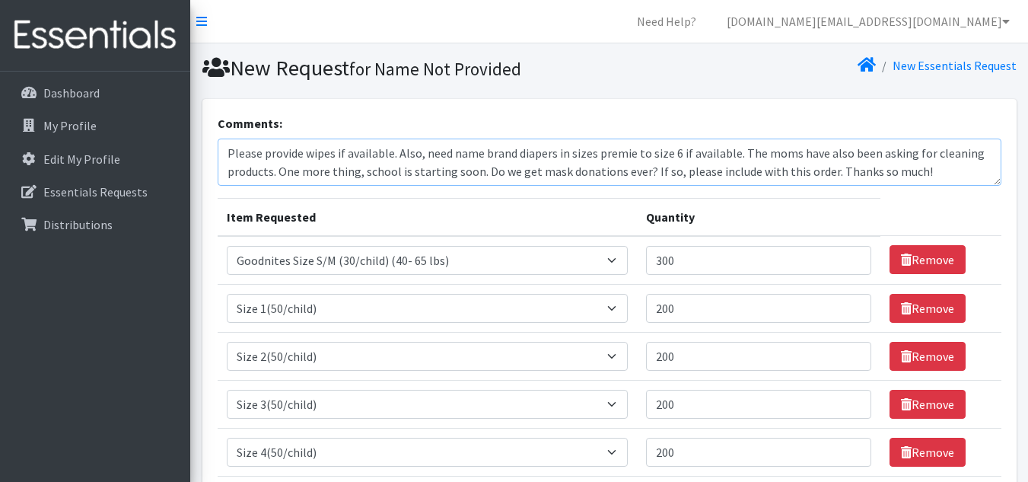
click at [534, 173] on textarea "Please provide wipes if available. Also, need name brand diapers in sizes premi…" at bounding box center [610, 162] width 784 height 47
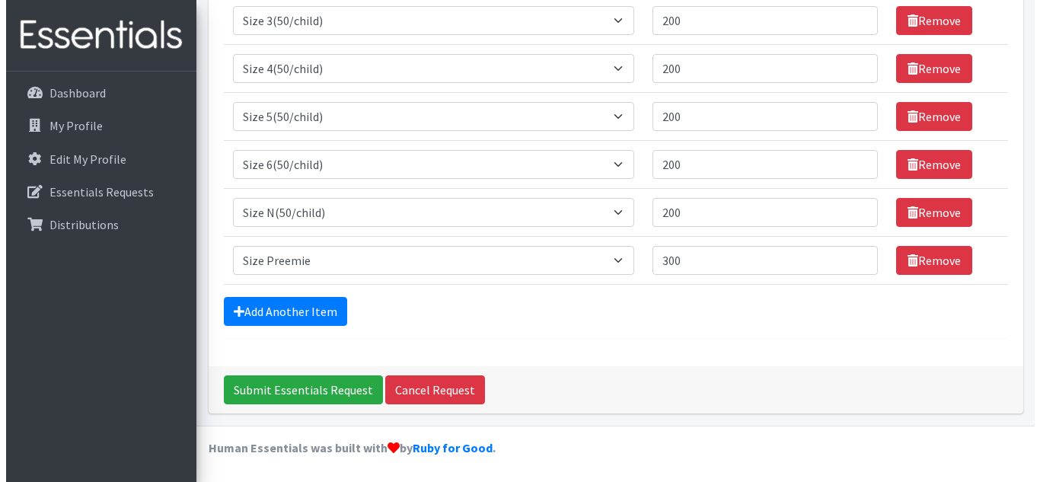
scroll to position [384, 0]
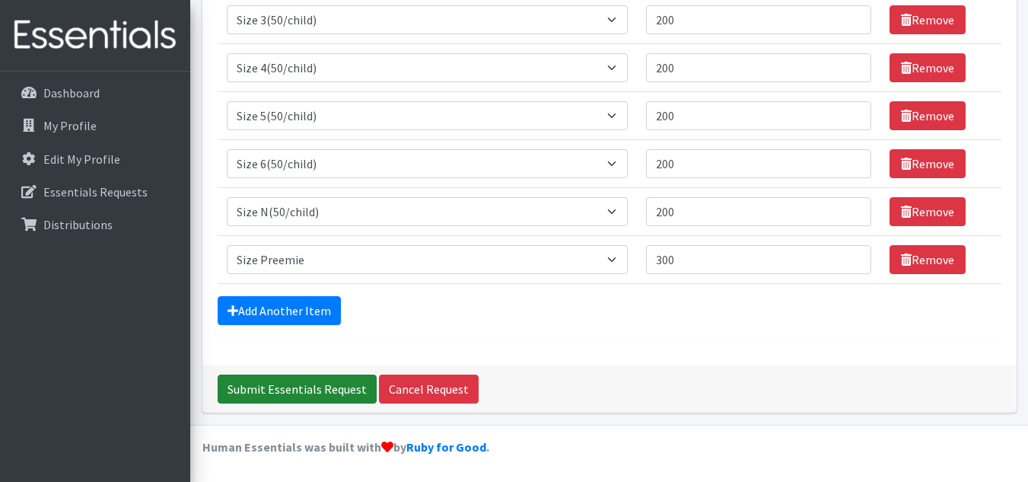
type textarea "Please provide wipes if available. Also, need name brand diapers in sizes premi…"
click at [326, 389] on input "Submit Essentials Request" at bounding box center [297, 389] width 159 height 29
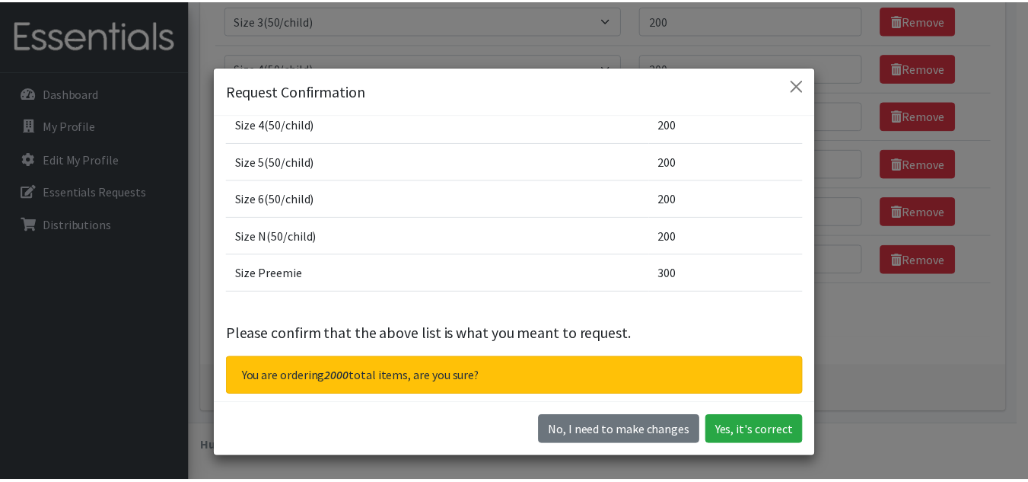
scroll to position [225, 0]
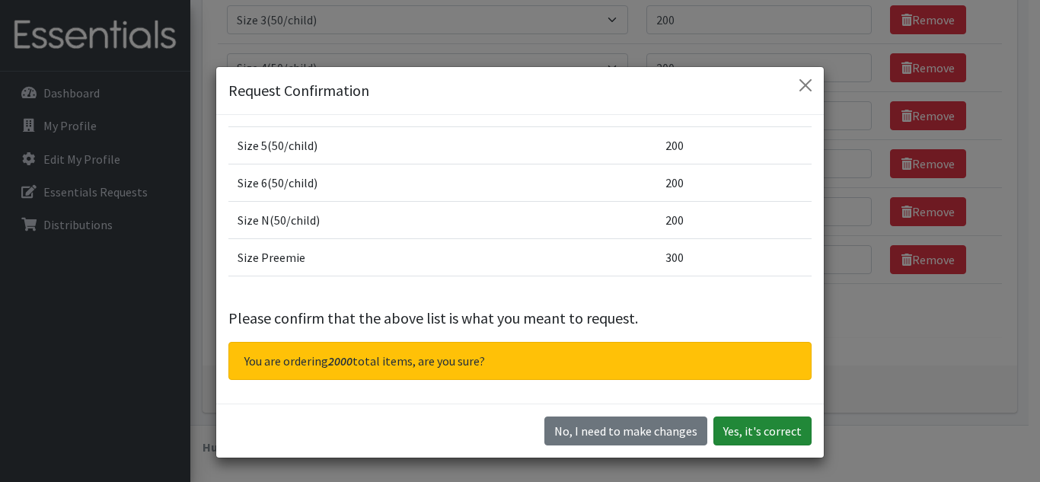
click at [735, 434] on button "Yes, it's correct" at bounding box center [762, 430] width 98 height 29
